Goal: Information Seeking & Learning: Learn about a topic

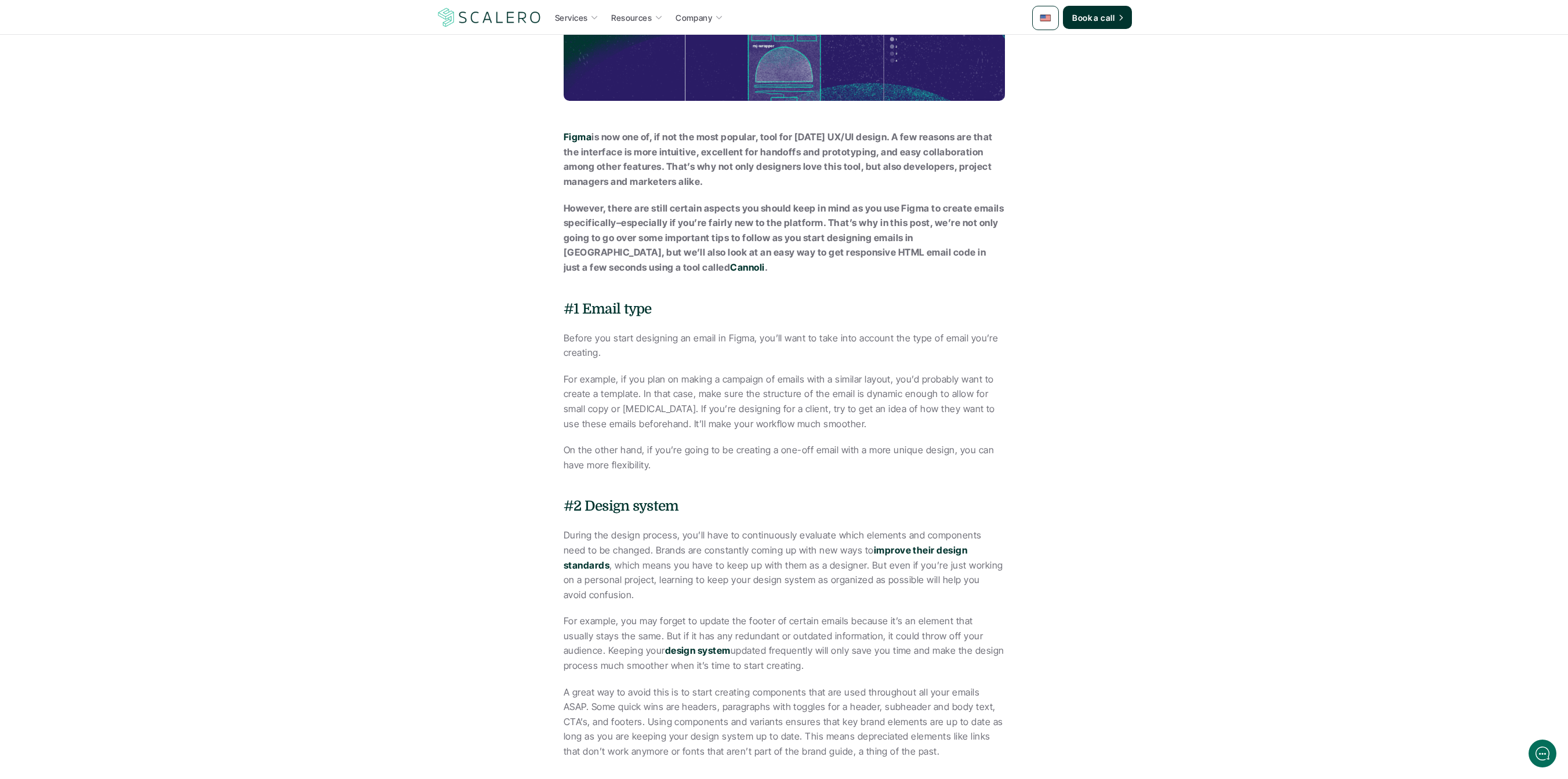
scroll to position [354, 0]
click at [665, 642] on strong "design system" at bounding box center [698, 648] width 65 height 11
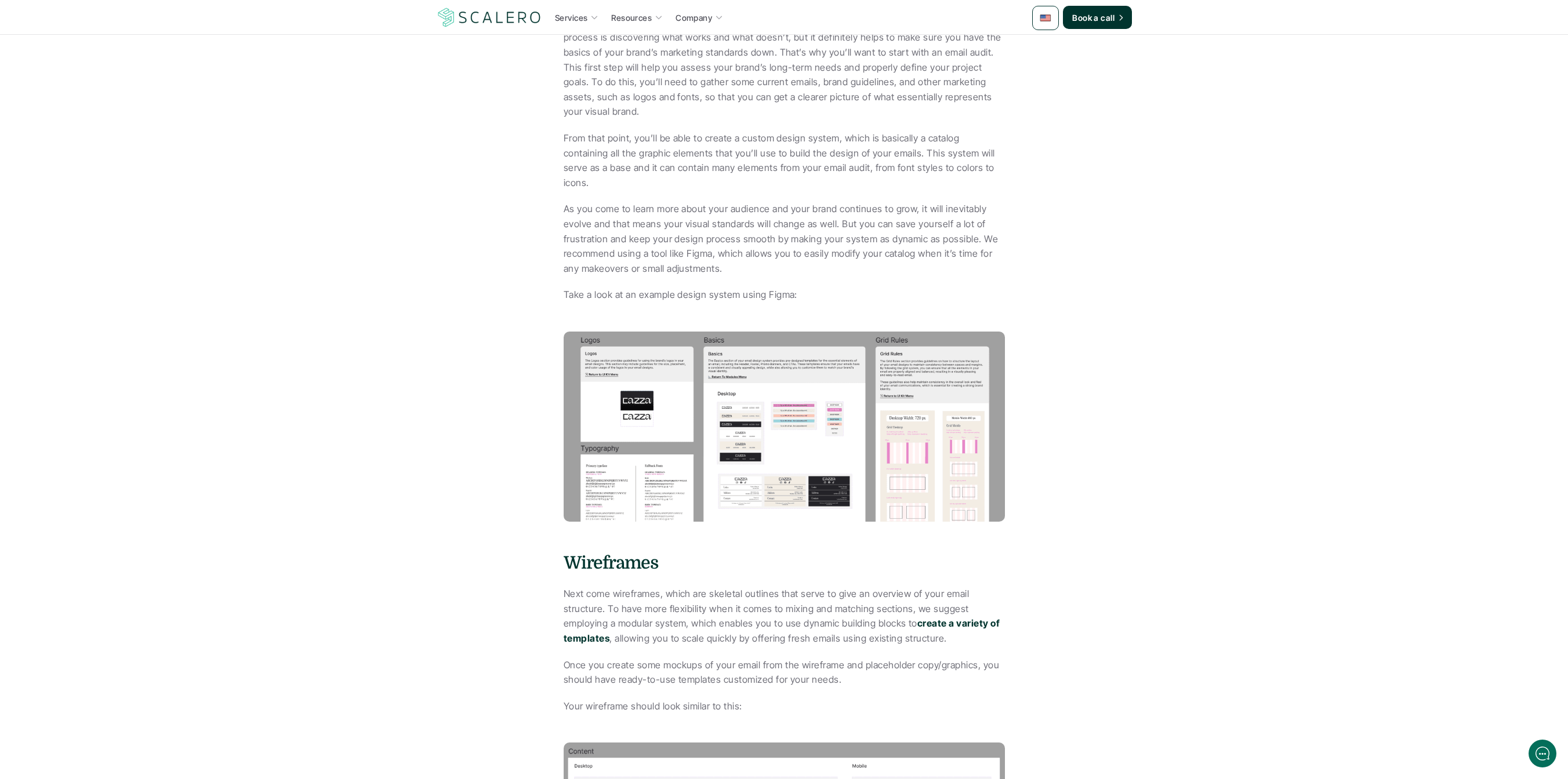
scroll to position [691, 0]
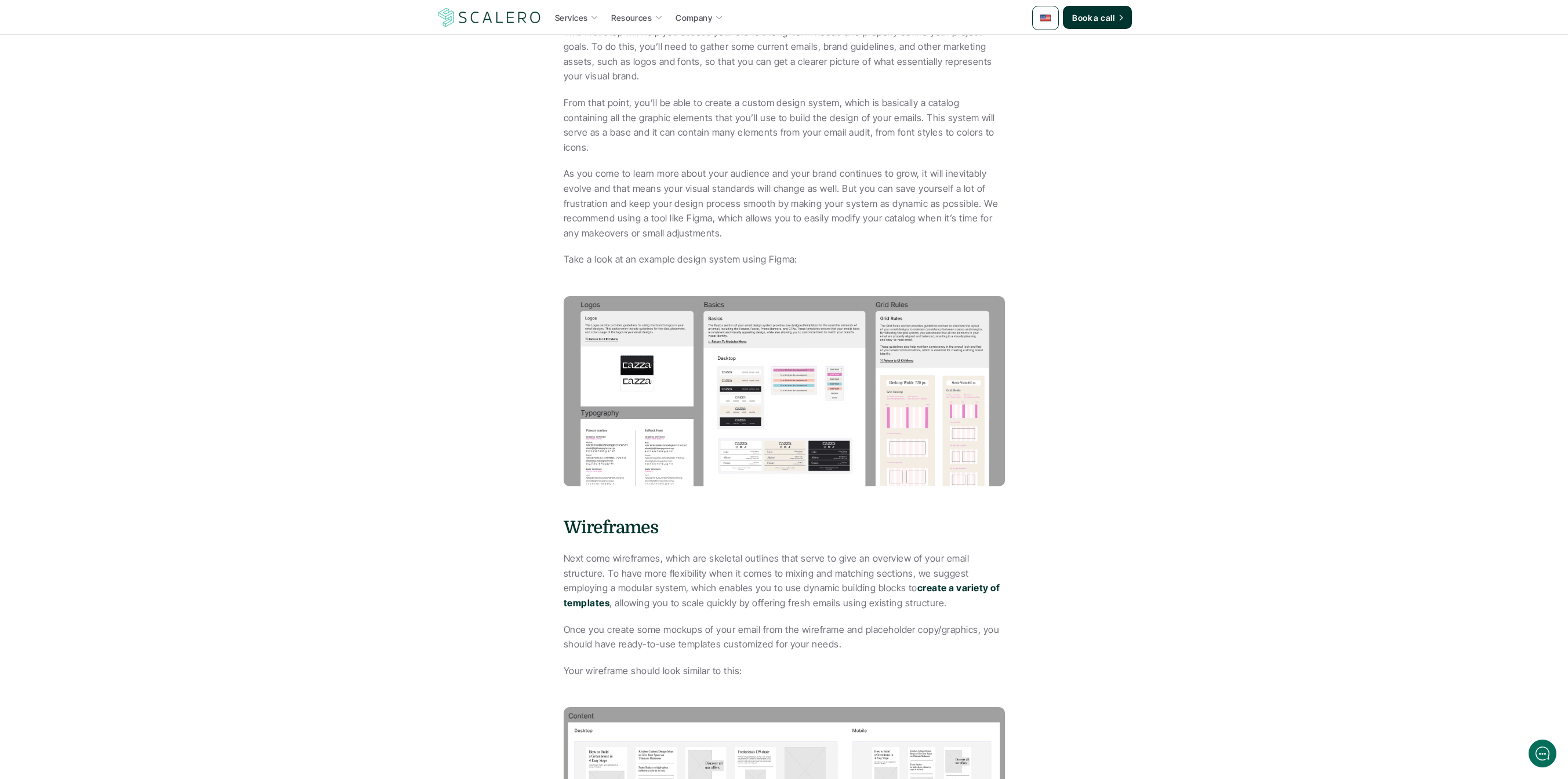
click at [615, 392] on img at bounding box center [784, 392] width 442 height 190
click at [733, 356] on img at bounding box center [784, 392] width 442 height 190
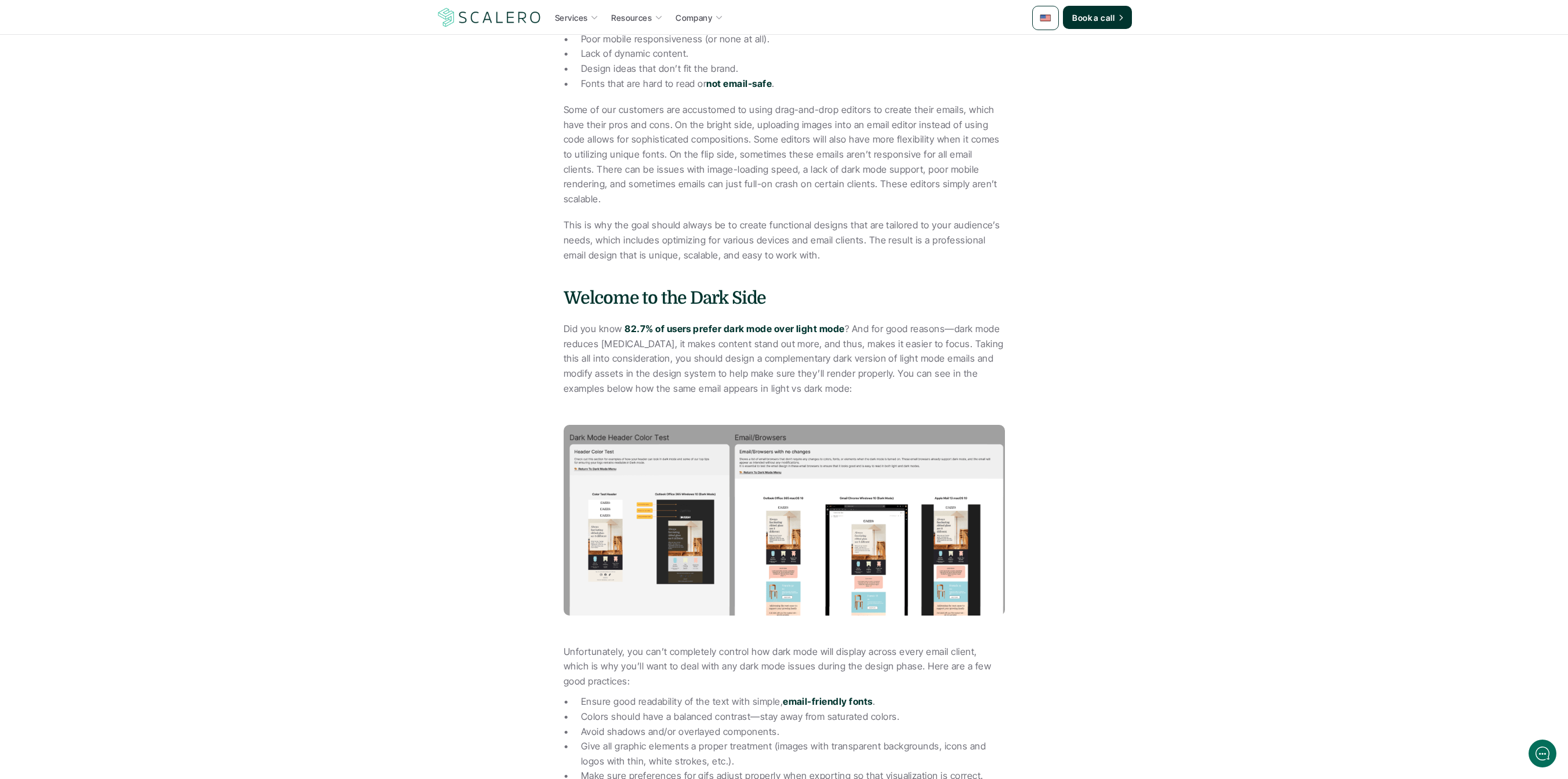
scroll to position [1732, 0]
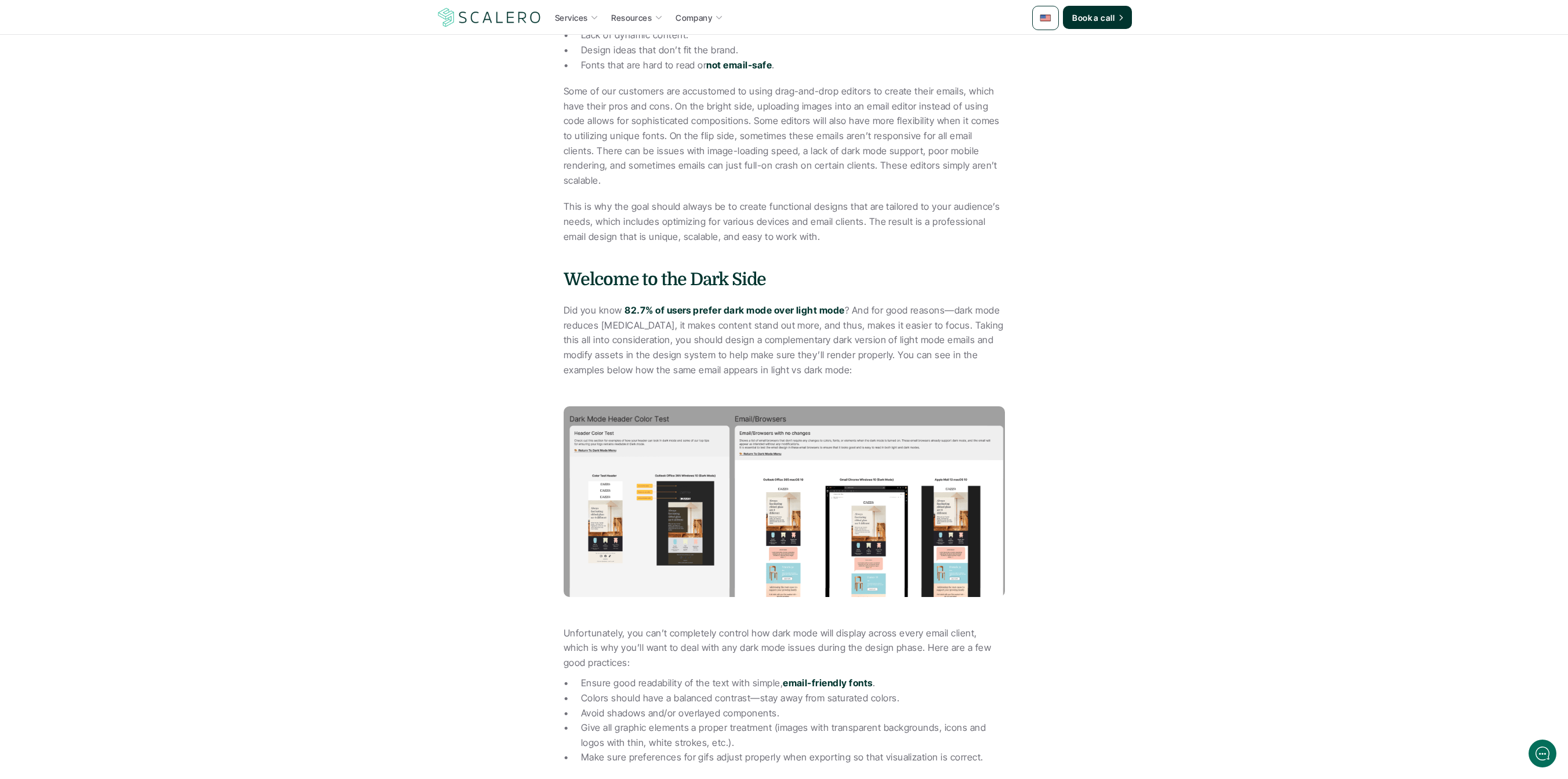
click at [694, 444] on img at bounding box center [784, 501] width 442 height 190
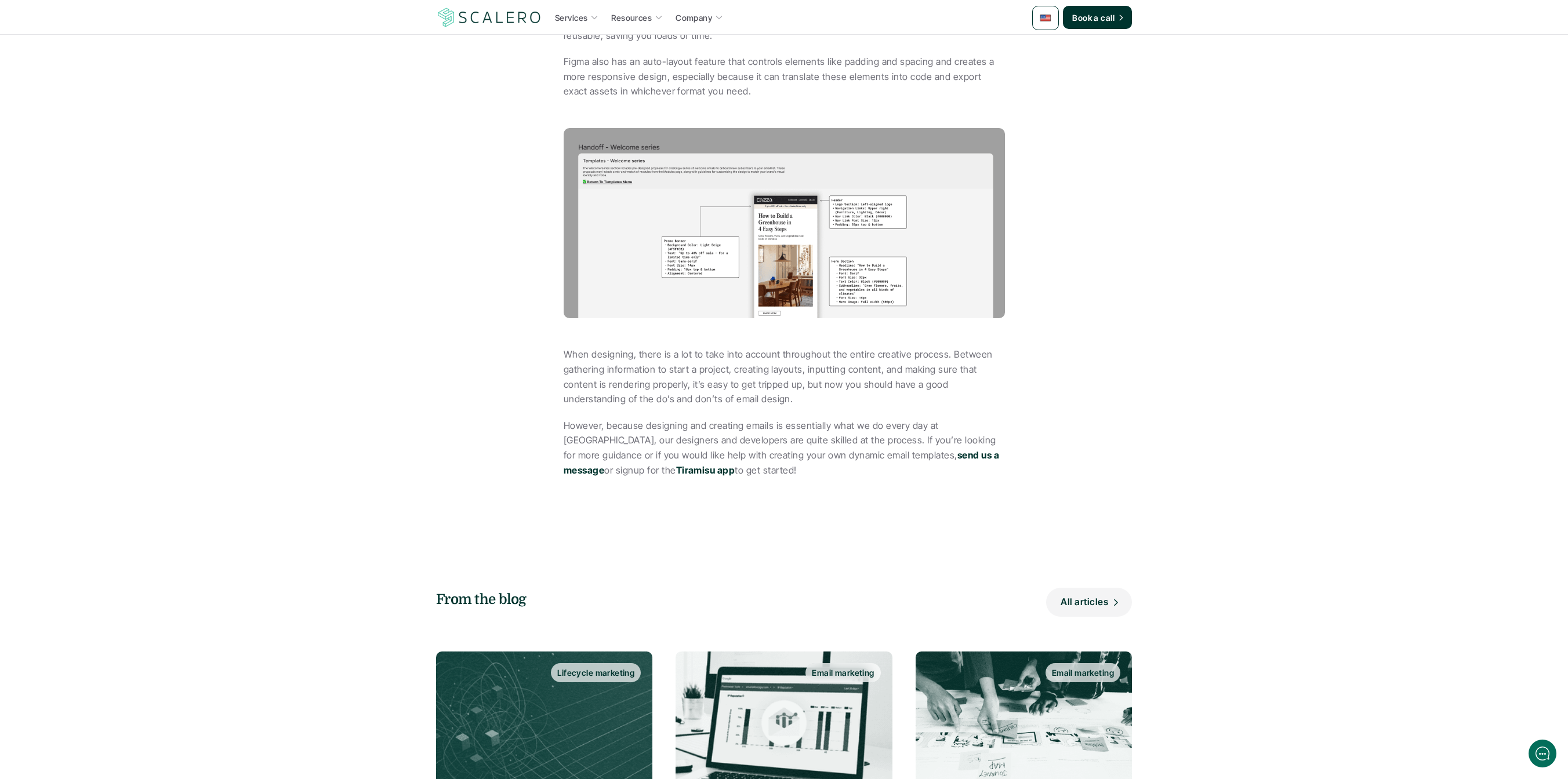
scroll to position [3194, 0]
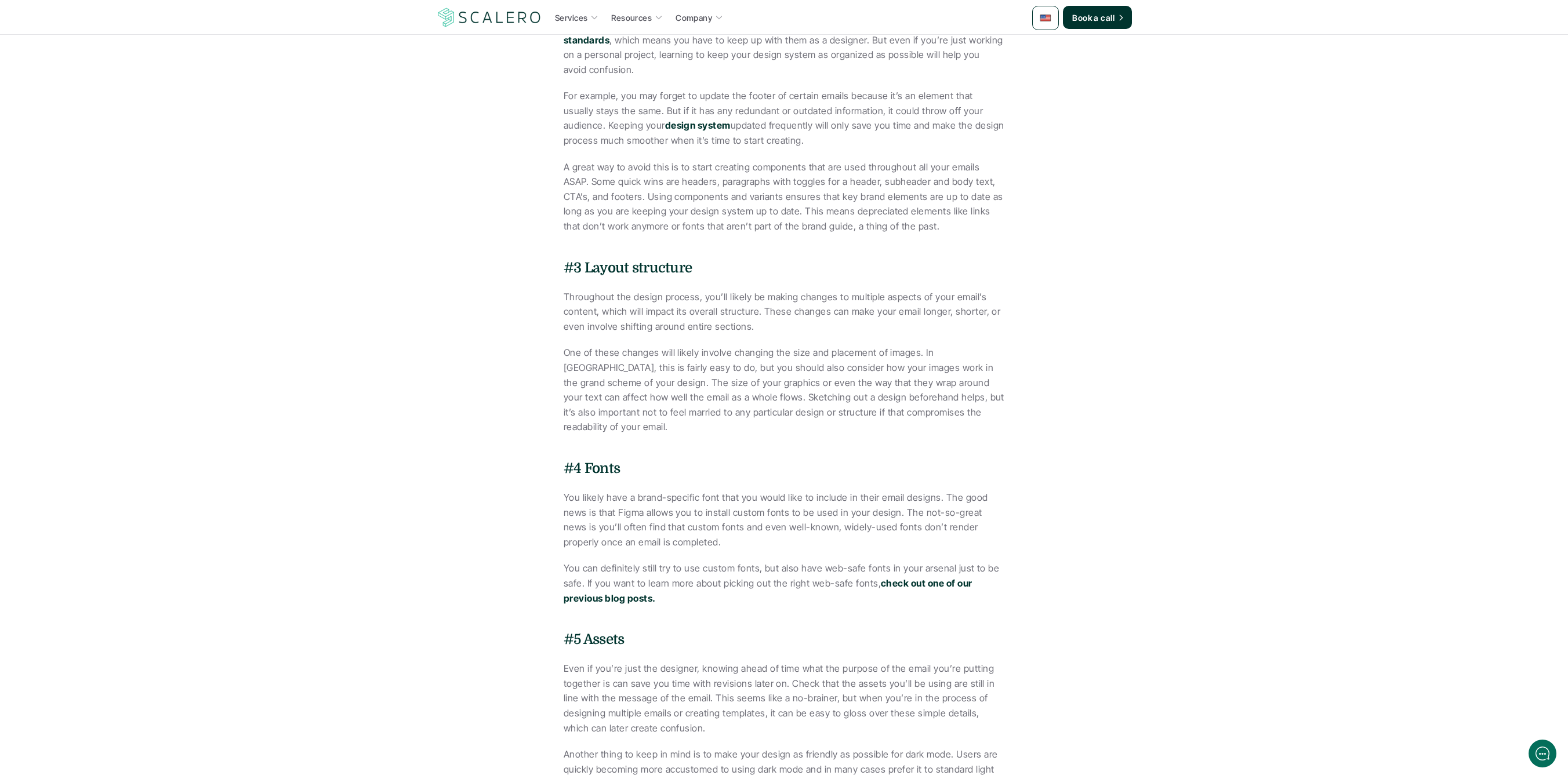
scroll to position [950, 0]
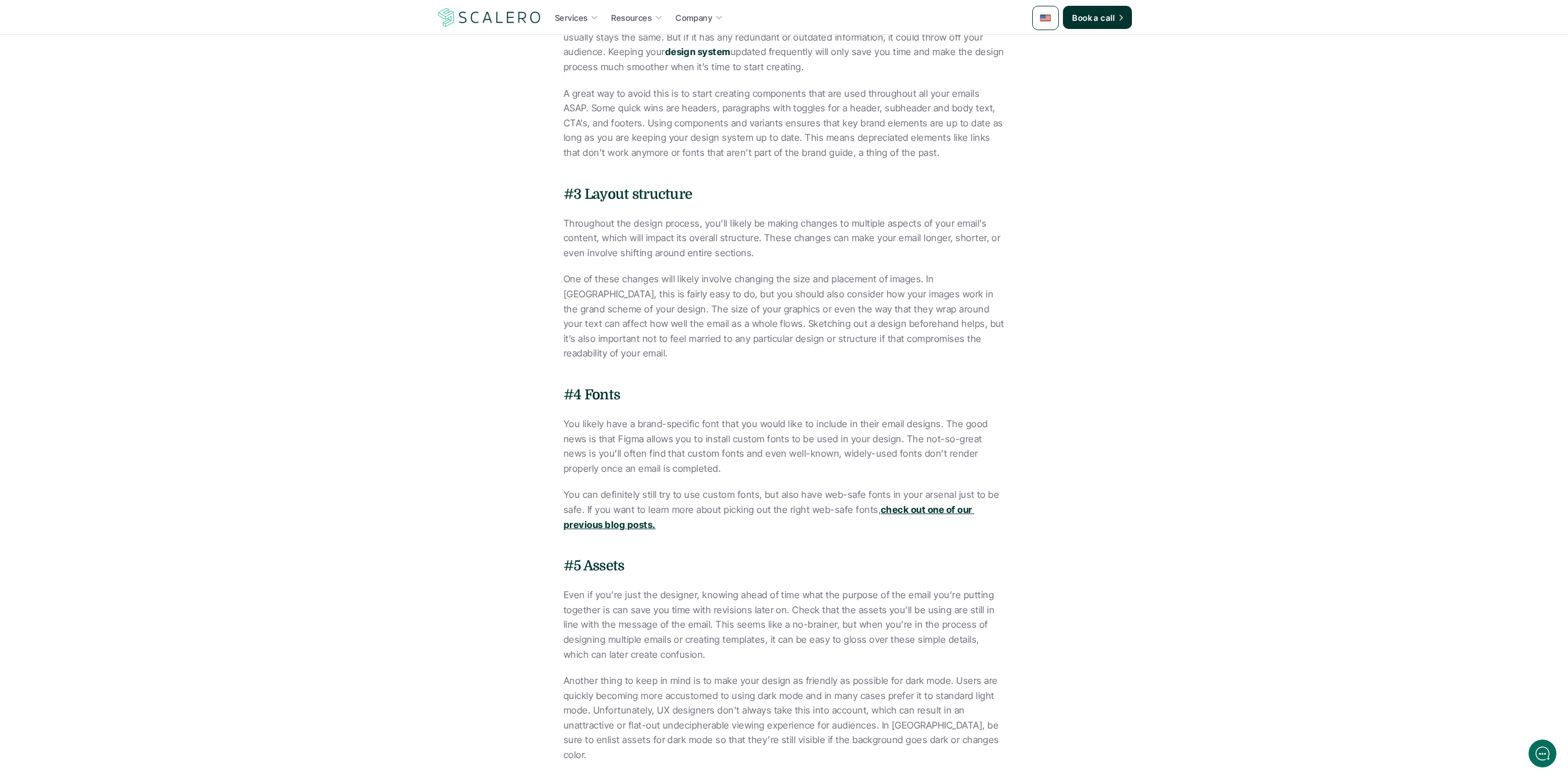
click at [924, 503] on strong "check out one of our previous blog posts." at bounding box center [768, 517] width 411 height 27
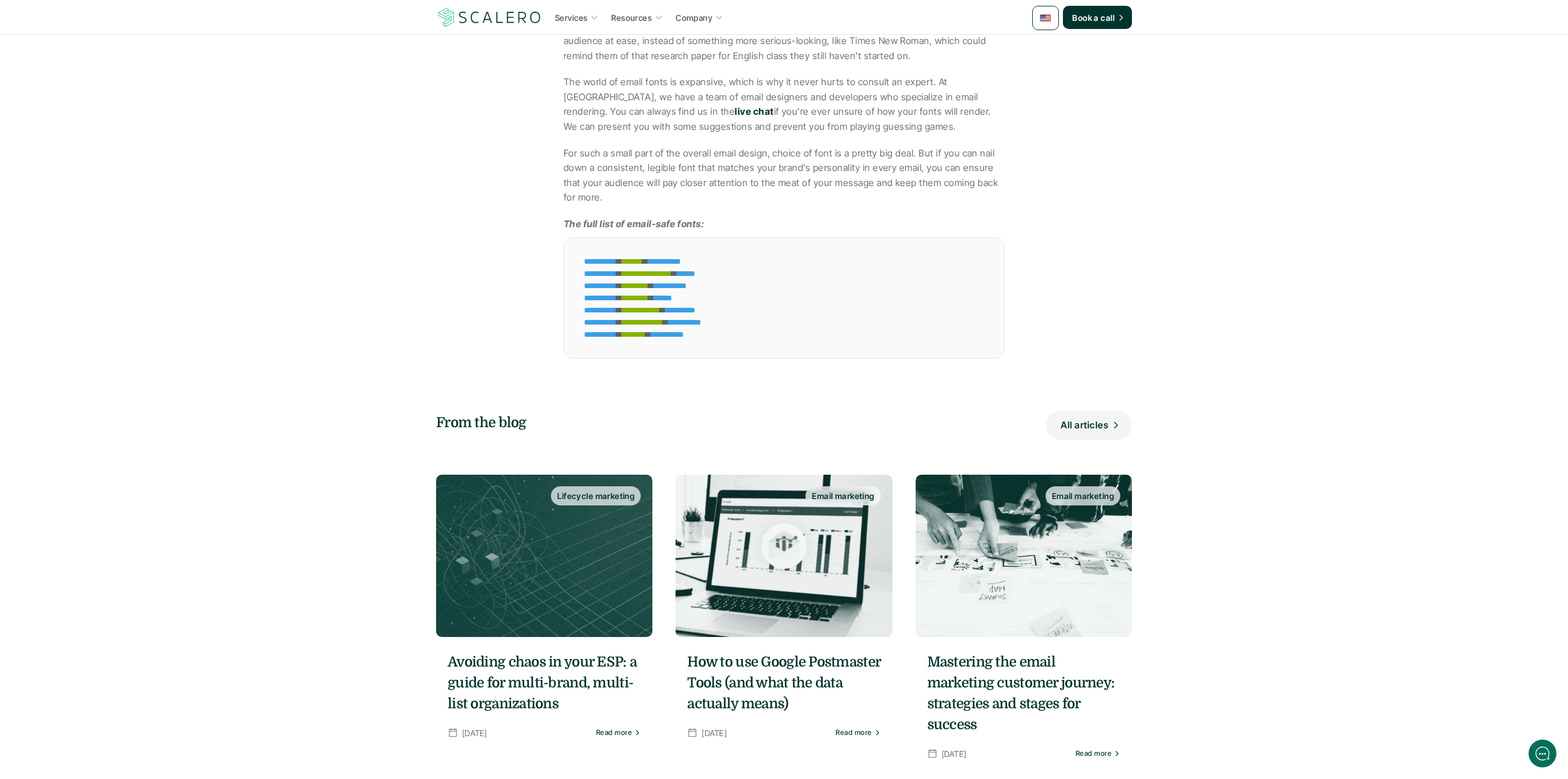
scroll to position [2022, 0]
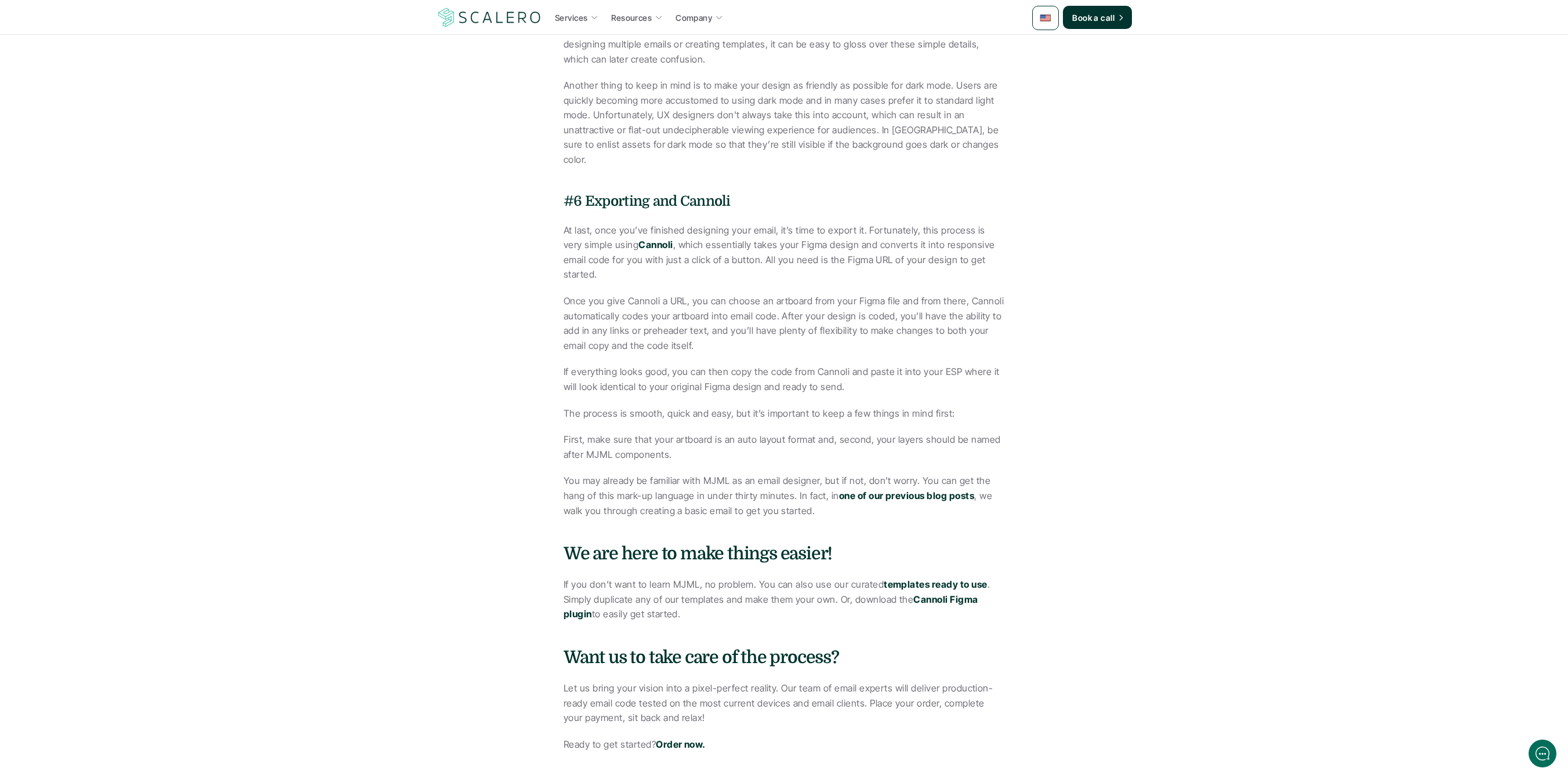
scroll to position [1550, 0]
